Goal: Task Accomplishment & Management: Use online tool/utility

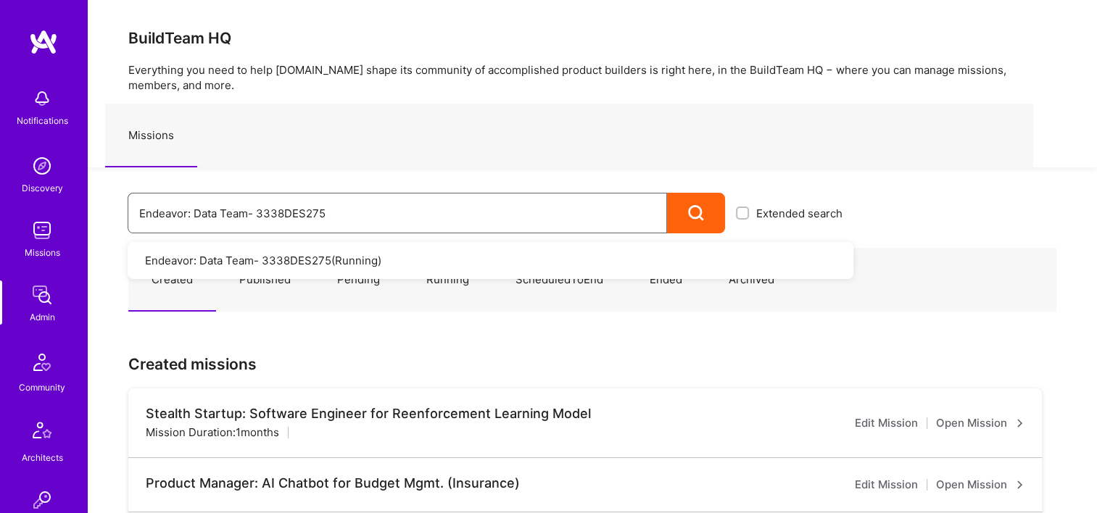
drag, startPoint x: 309, startPoint y: 219, endPoint x: 77, endPoint y: 210, distance: 232.2
paste input "Buzzback: End-to-End Marketplace Connecting Companies to Researchers"
type input "Buzzback: End-to-End Marketplace Connecting Companies to Researchers"
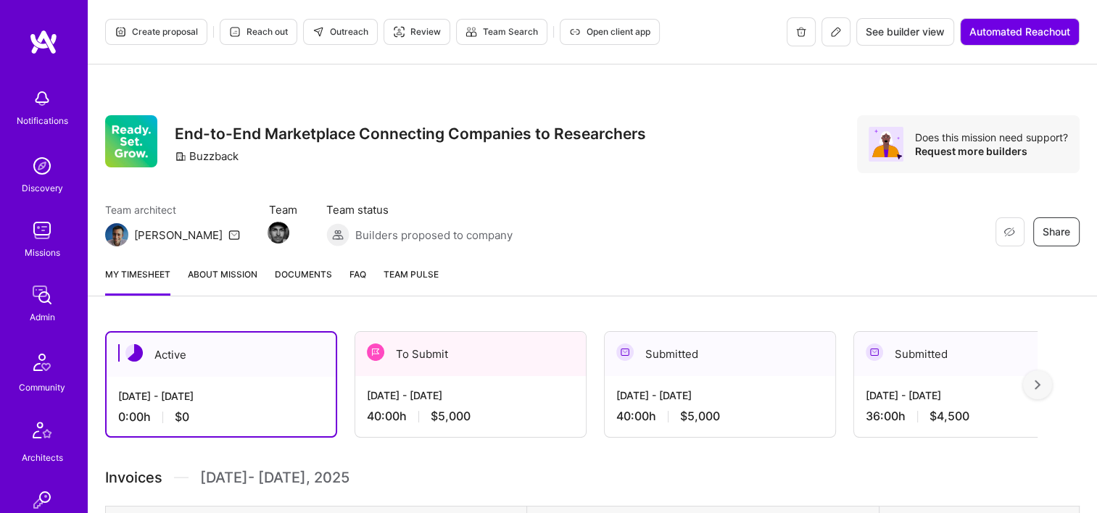
click at [318, 277] on span "Documents" at bounding box center [303, 274] width 57 height 15
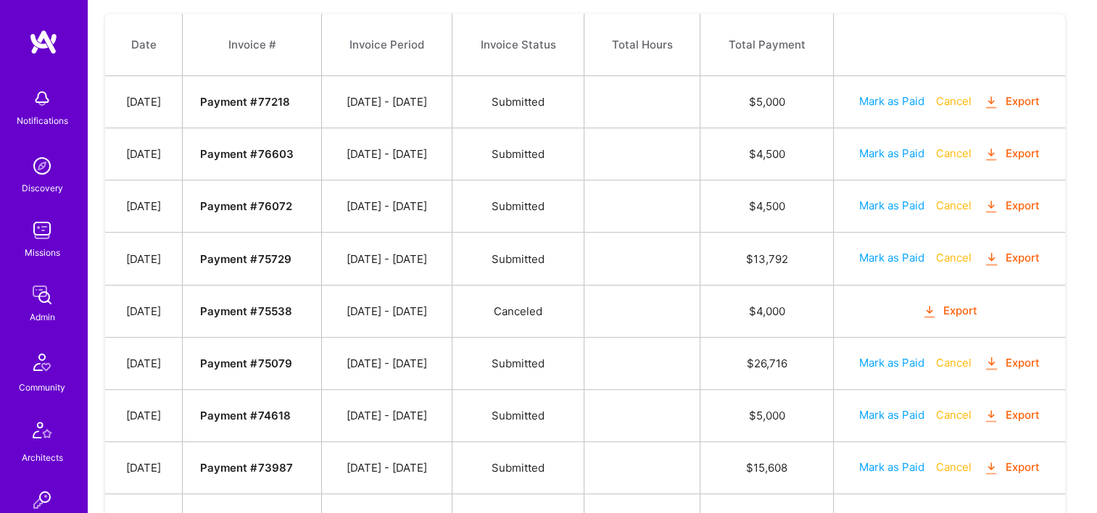
scroll to position [870, 0]
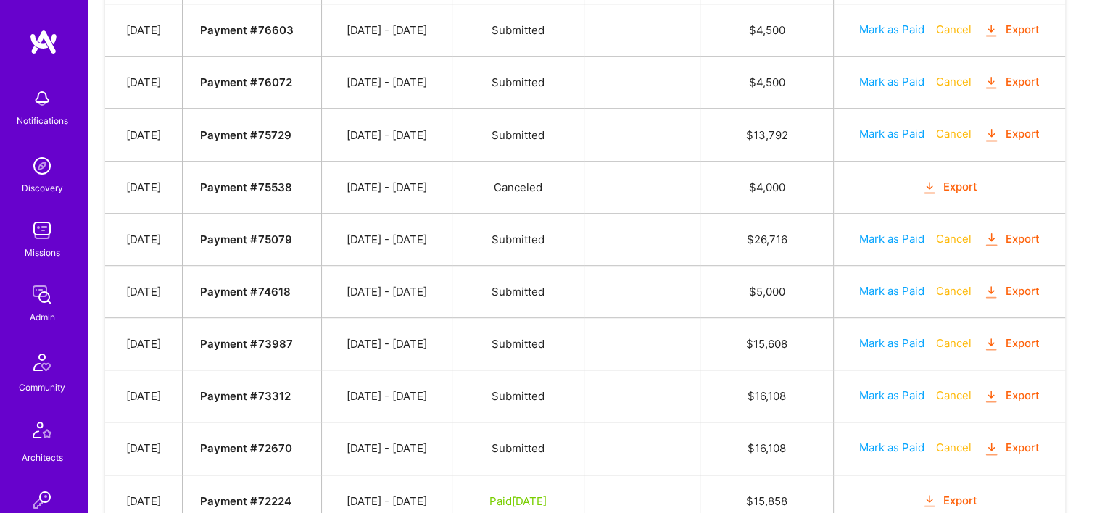
click at [1029, 440] on button "Export" at bounding box center [1011, 448] width 57 height 17
click at [1023, 388] on button "Export" at bounding box center [1011, 396] width 57 height 17
click at [1024, 336] on button "Export" at bounding box center [1011, 344] width 57 height 17
click at [1021, 289] on button "Export" at bounding box center [1011, 291] width 57 height 17
click at [1015, 232] on button "Export" at bounding box center [1011, 239] width 57 height 17
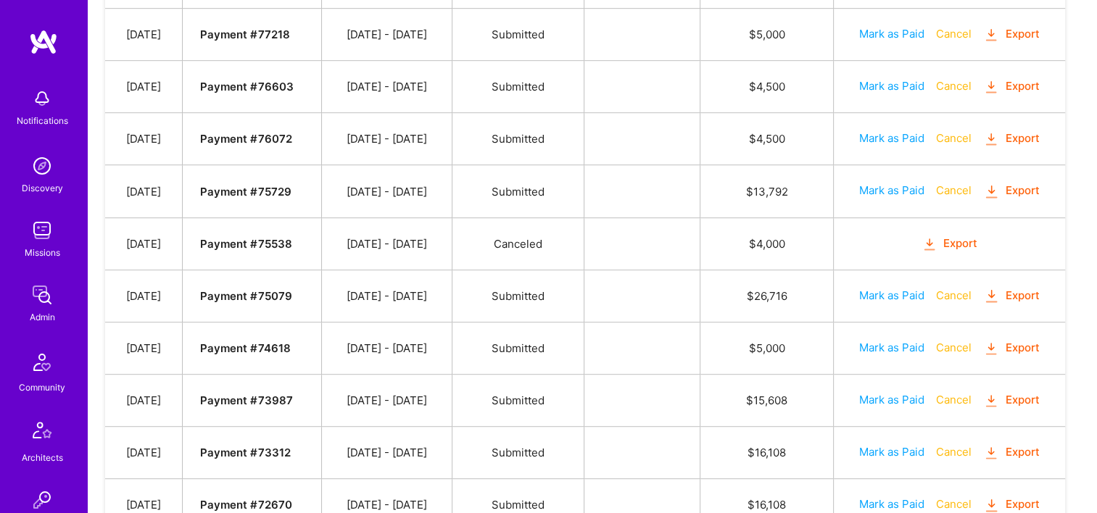
scroll to position [725, 0]
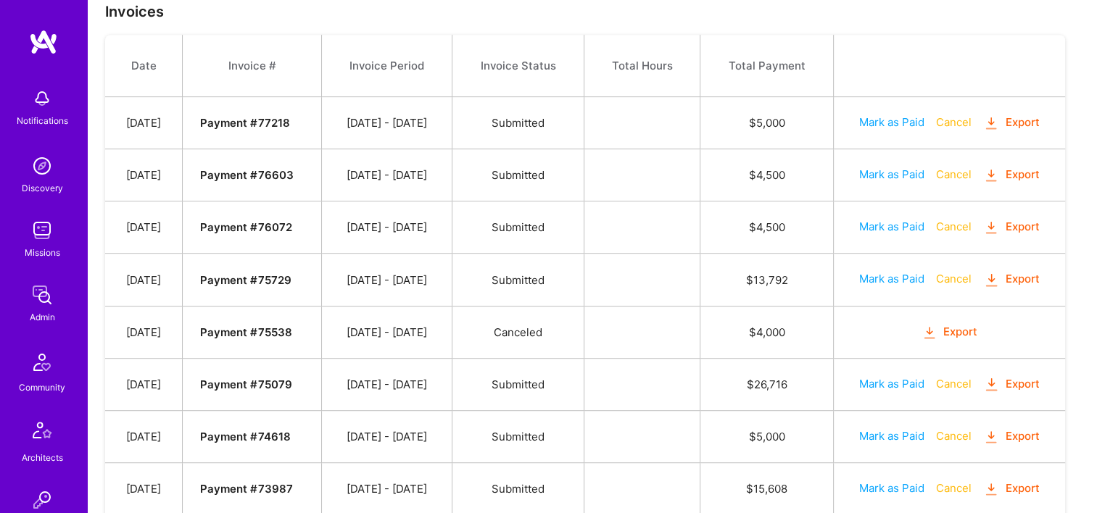
click at [1021, 274] on button "Export" at bounding box center [1011, 279] width 57 height 17
click at [1031, 219] on button "Export" at bounding box center [1011, 227] width 57 height 17
click at [1024, 167] on button "Export" at bounding box center [1011, 175] width 57 height 17
click at [1017, 124] on button "Export" at bounding box center [1011, 123] width 57 height 17
click at [695, 122] on td at bounding box center [642, 123] width 116 height 52
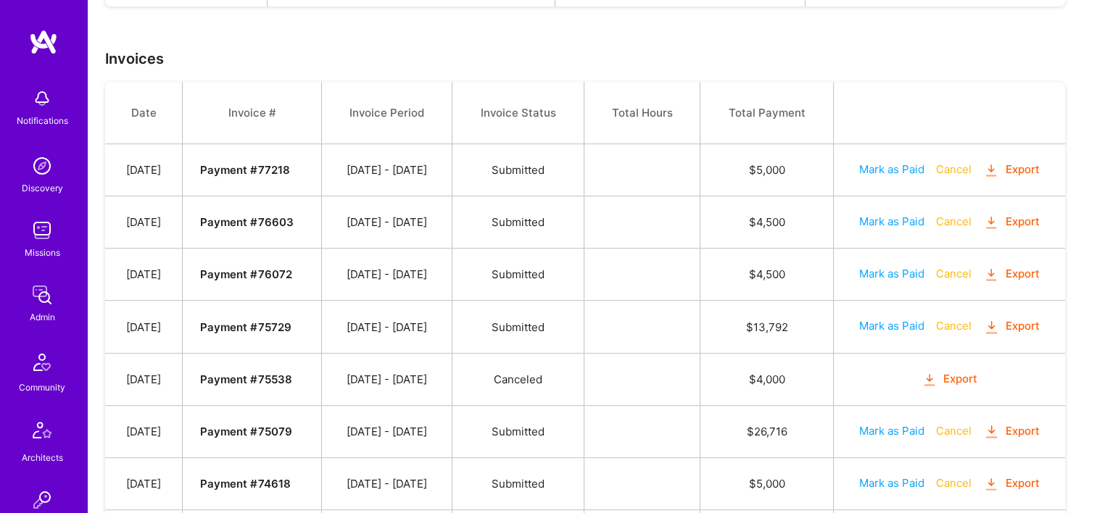
scroll to position [653, 0]
